Goal: Task Accomplishment & Management: Use online tool/utility

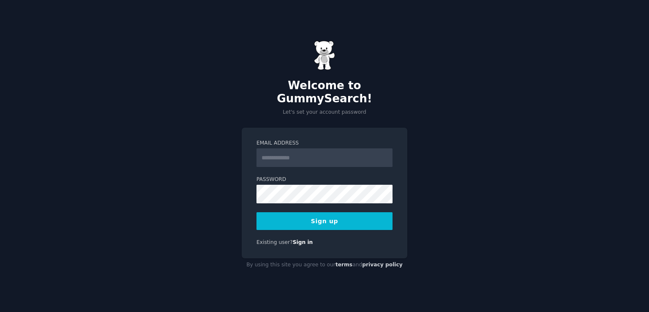
type input "**********"
click at [316, 220] on button "Sign up" at bounding box center [325, 221] width 136 height 18
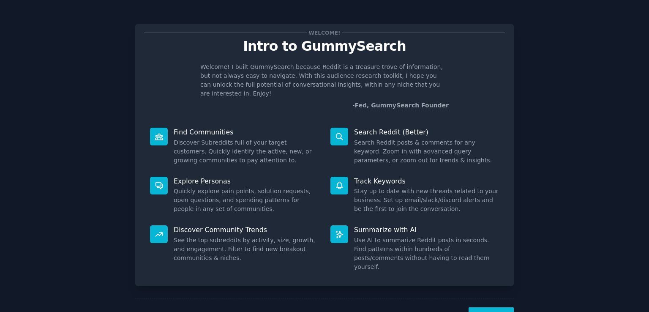
click at [487, 307] on button "Next" at bounding box center [491, 317] width 45 height 21
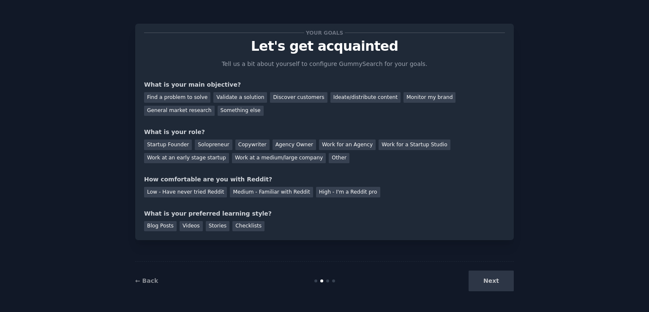
click at [495, 284] on div "Next" at bounding box center [451, 280] width 126 height 21
click at [278, 99] on div "Discover customers" at bounding box center [298, 97] width 57 height 11
click at [215, 106] on div "General market research" at bounding box center [179, 111] width 71 height 11
click at [274, 98] on div "Discover customers" at bounding box center [298, 97] width 57 height 11
click at [319, 145] on div "Work for an Agency" at bounding box center [347, 144] width 57 height 11
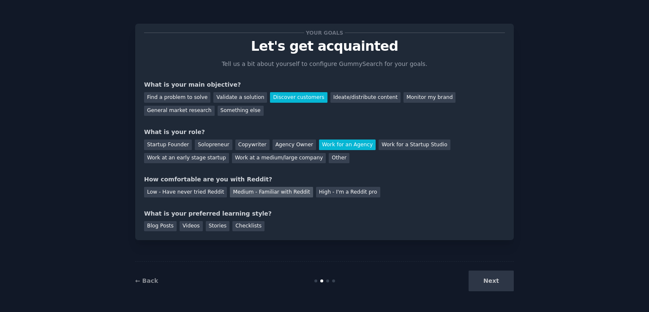
click at [258, 192] on div "Medium - Familiar with Reddit" at bounding box center [271, 192] width 83 height 11
click at [493, 280] on div "Next" at bounding box center [451, 280] width 126 height 21
click at [191, 229] on div "Videos" at bounding box center [191, 226] width 23 height 11
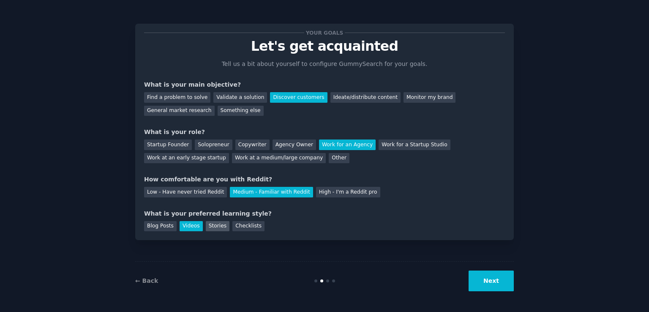
click at [210, 227] on div "Stories" at bounding box center [218, 226] width 24 height 11
click at [242, 227] on div "Checklists" at bounding box center [248, 226] width 32 height 11
click at [157, 228] on div "Blog Posts" at bounding box center [160, 226] width 33 height 11
click at [185, 225] on div "Videos" at bounding box center [191, 226] width 23 height 11
click at [216, 227] on div "Stories" at bounding box center [218, 226] width 24 height 11
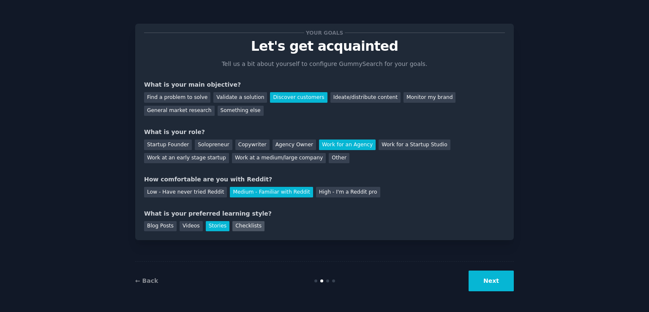
click at [245, 226] on div "Checklists" at bounding box center [248, 226] width 32 height 11
click at [148, 223] on div "Blog Posts" at bounding box center [160, 226] width 33 height 11
click at [187, 227] on div "Videos" at bounding box center [191, 226] width 23 height 11
click at [152, 227] on div "Blog Posts" at bounding box center [160, 226] width 33 height 11
click at [187, 228] on div "Videos" at bounding box center [191, 226] width 23 height 11
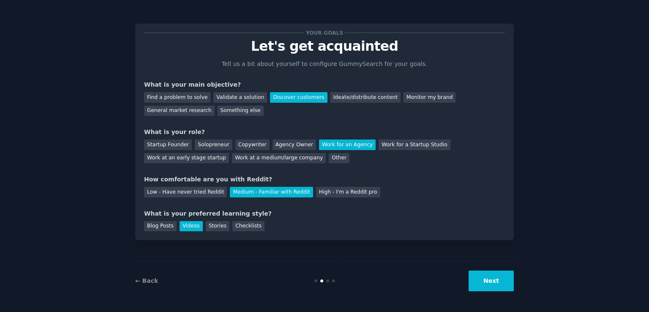
click at [490, 286] on button "Next" at bounding box center [491, 280] width 45 height 21
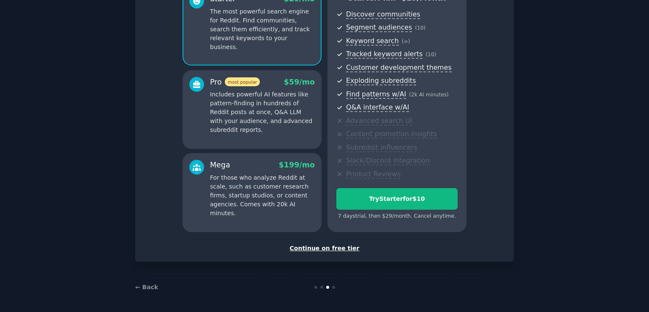
scroll to position [46, 0]
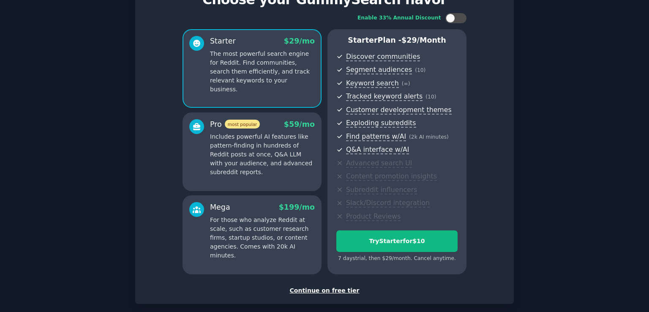
click at [317, 290] on div "Continue on free tier" at bounding box center [324, 290] width 361 height 9
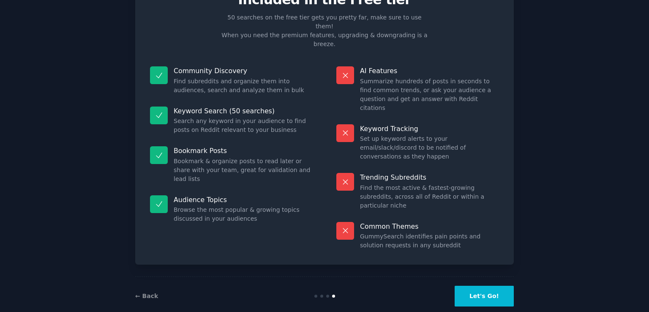
scroll to position [17, 0]
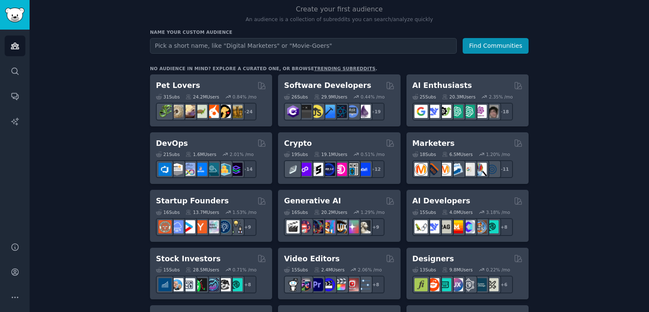
scroll to position [71, 0]
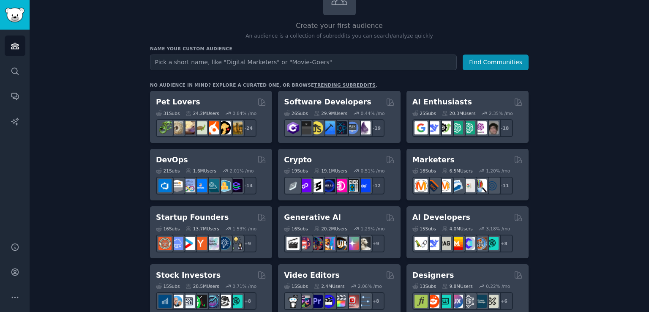
drag, startPoint x: 201, startPoint y: 112, endPoint x: 112, endPoint y: 119, distance: 89.4
drag, startPoint x: 203, startPoint y: 105, endPoint x: 615, endPoint y: 146, distance: 413.3
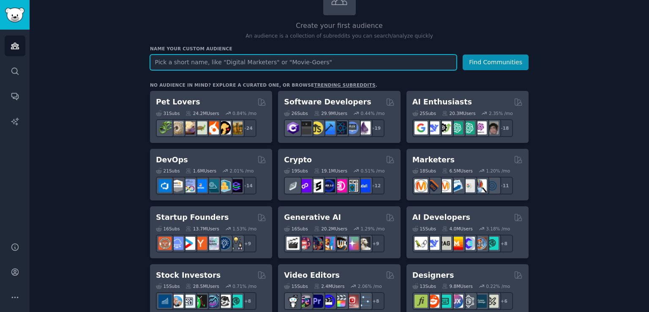
click at [160, 61] on input "text" at bounding box center [303, 63] width 307 height 16
type input "affiliate"
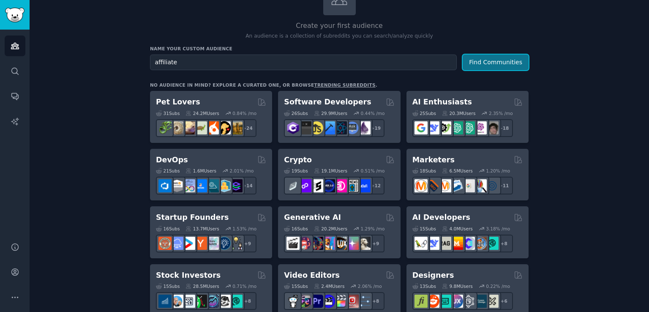
click at [492, 65] on button "Find Communities" at bounding box center [496, 63] width 66 height 16
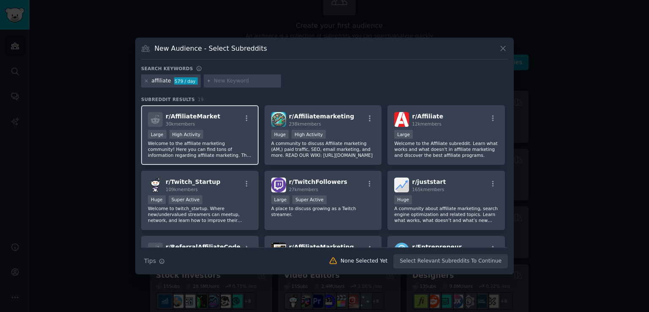
click at [189, 119] on span "r/ AffiliateMarket" at bounding box center [193, 116] width 55 height 7
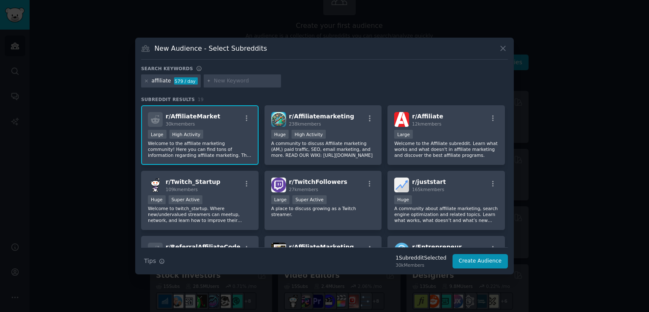
click at [240, 135] on div ">= 80th percentile for submissions / day Large High Activity" at bounding box center [200, 135] width 104 height 11
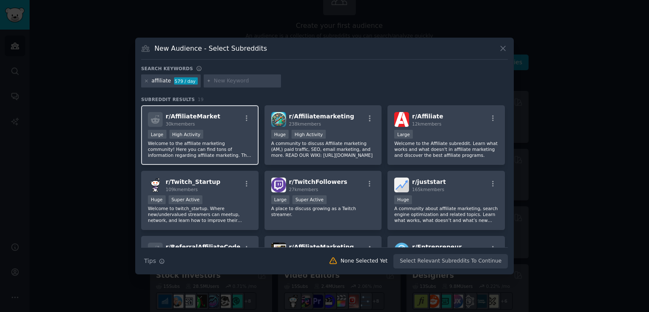
click at [213, 134] on div ">= 80th percentile for submissions / day Large High Activity" at bounding box center [200, 135] width 104 height 11
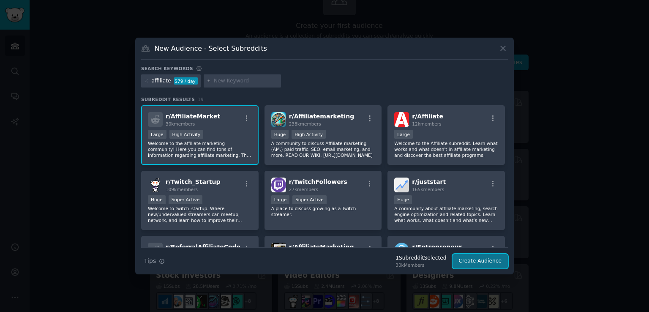
click at [482, 263] on button "Create Audience" at bounding box center [481, 261] width 56 height 14
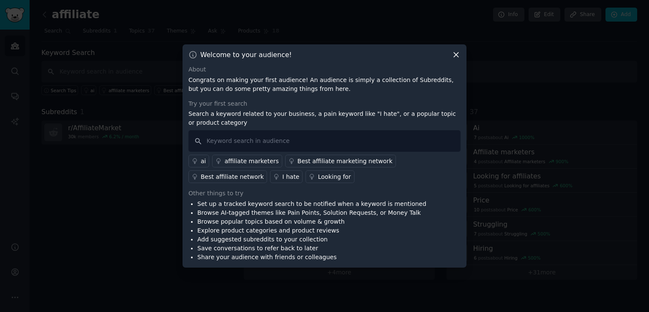
click at [456, 55] on icon at bounding box center [456, 55] width 5 height 5
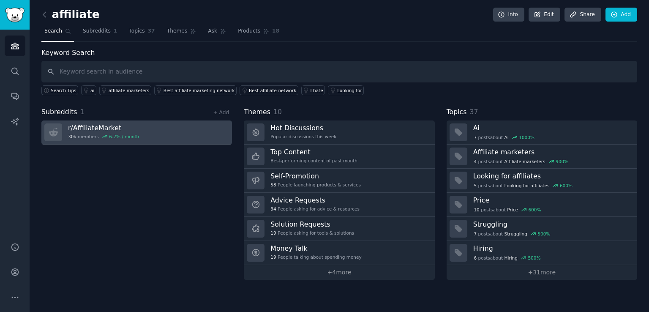
click at [88, 134] on div "30k members 6.2 % / month" at bounding box center [103, 137] width 71 height 6
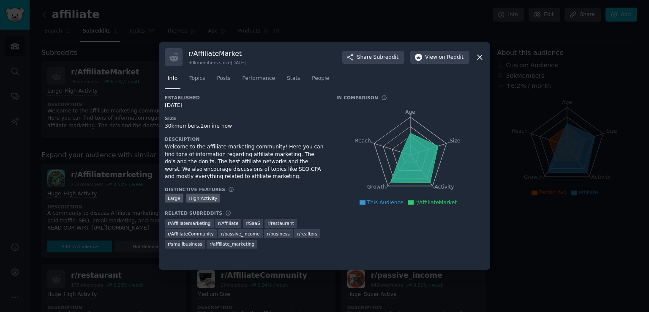
click at [481, 57] on icon at bounding box center [479, 57] width 9 height 9
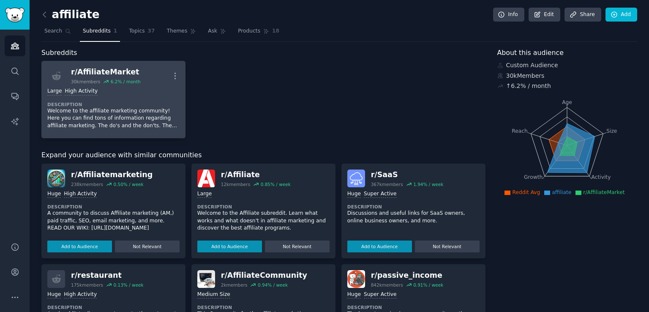
click at [133, 98] on div "Large High Activity Description Welcome to the affiliate marketing community! H…" at bounding box center [113, 109] width 132 height 48
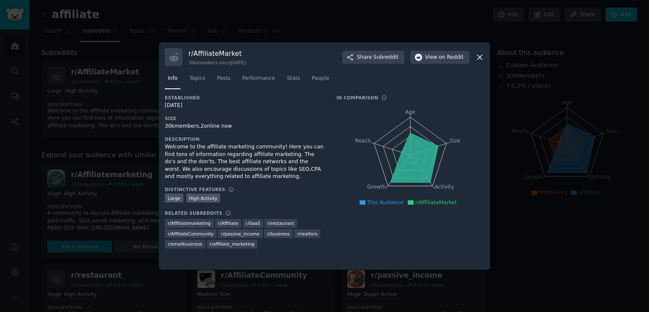
click at [481, 56] on icon at bounding box center [480, 57] width 5 height 5
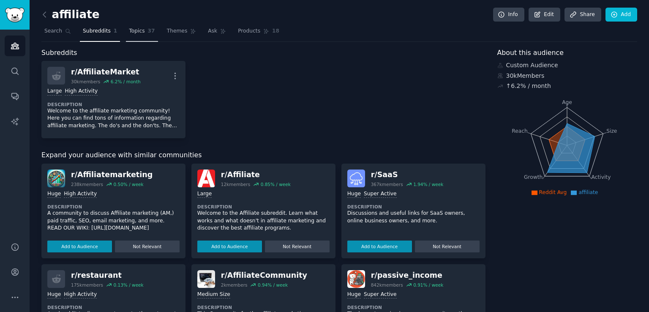
click at [135, 31] on span "Topics" at bounding box center [137, 31] width 16 height 8
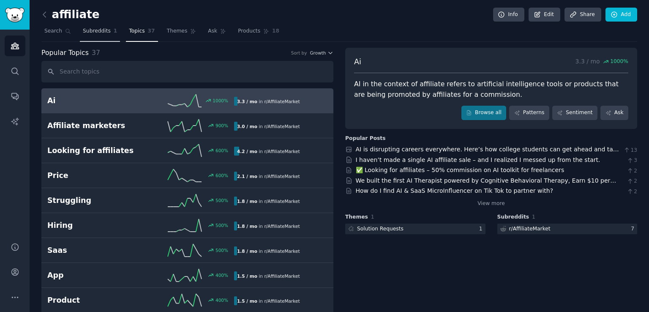
click at [91, 32] on span "Subreddits" at bounding box center [97, 31] width 28 height 8
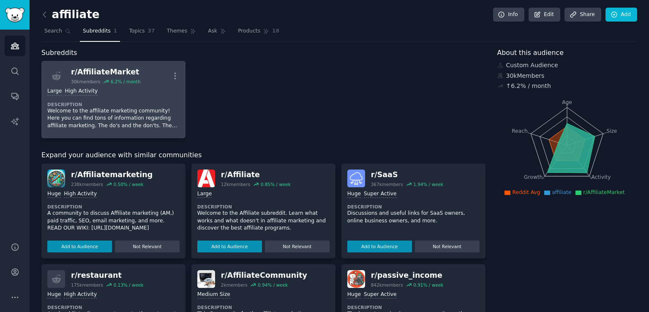
click at [120, 93] on div ">= 80th percentile for submissions / day Large High Activity" at bounding box center [113, 91] width 132 height 8
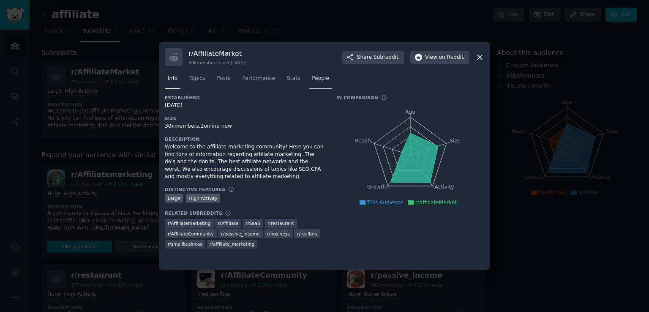
click at [314, 78] on span "People" at bounding box center [320, 79] width 17 height 8
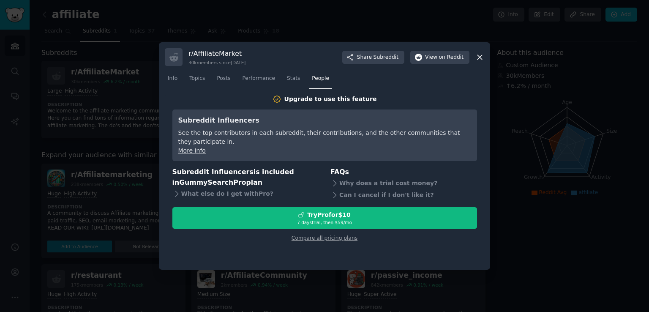
click at [480, 57] on icon at bounding box center [480, 57] width 5 height 5
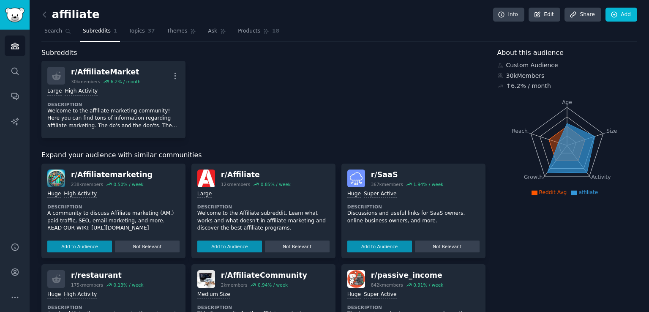
click at [125, 219] on p "A community to discuss Affiliate marketing (AM,) paid traffic, SEO, email marke…" at bounding box center [113, 221] width 132 height 22
click at [94, 246] on button "Add to Audience" at bounding box center [79, 246] width 65 height 12
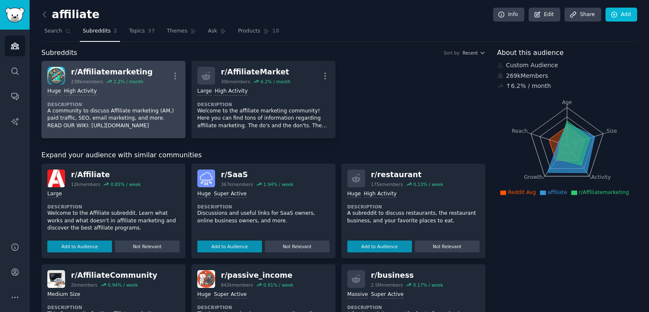
click at [83, 102] on dt "Description" at bounding box center [113, 104] width 132 height 6
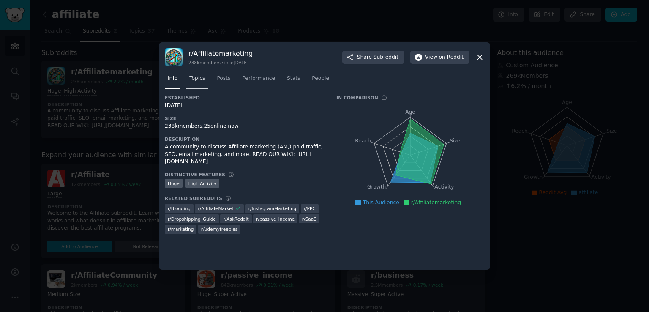
click at [198, 78] on span "Topics" at bounding box center [197, 79] width 16 height 8
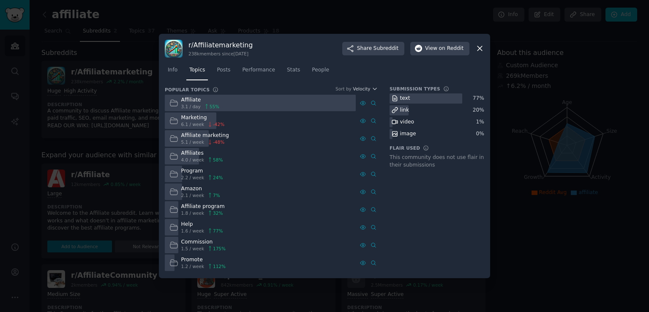
click at [235, 104] on div at bounding box center [260, 103] width 191 height 16
click at [179, 105] on div "Affiliate 3.1 / day 55 %" at bounding box center [194, 103] width 59 height 16
click at [402, 124] on div "video" at bounding box center [407, 122] width 14 height 8
click at [437, 50] on span "View on Reddit" at bounding box center [444, 49] width 38 height 8
click at [481, 47] on icon at bounding box center [480, 48] width 5 height 5
